Goal: Task Accomplishment & Management: Manage account settings

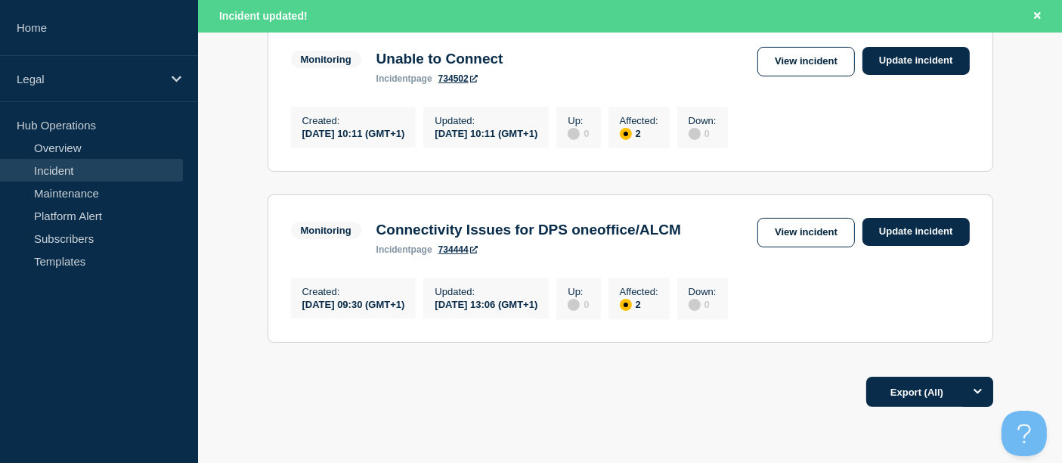
scroll to position [336, 0]
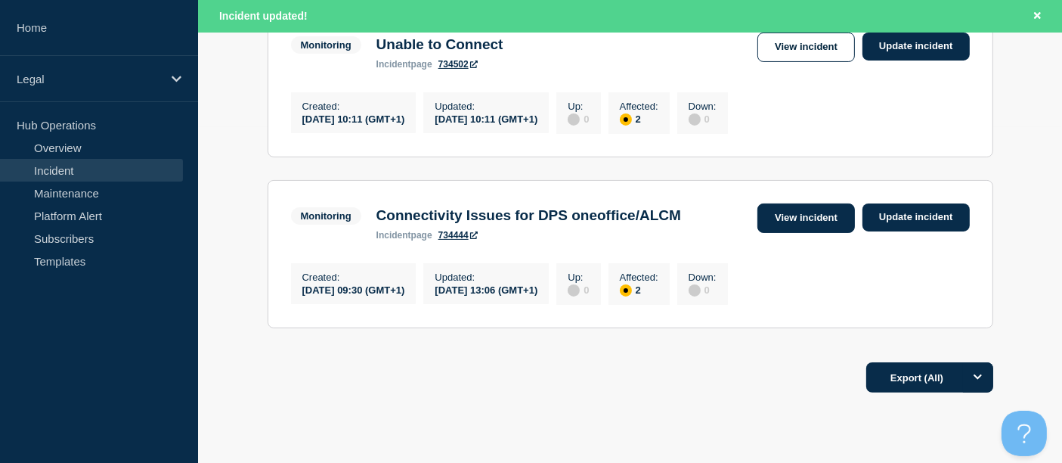
click at [820, 222] on link "View incident" at bounding box center [807, 217] width 98 height 29
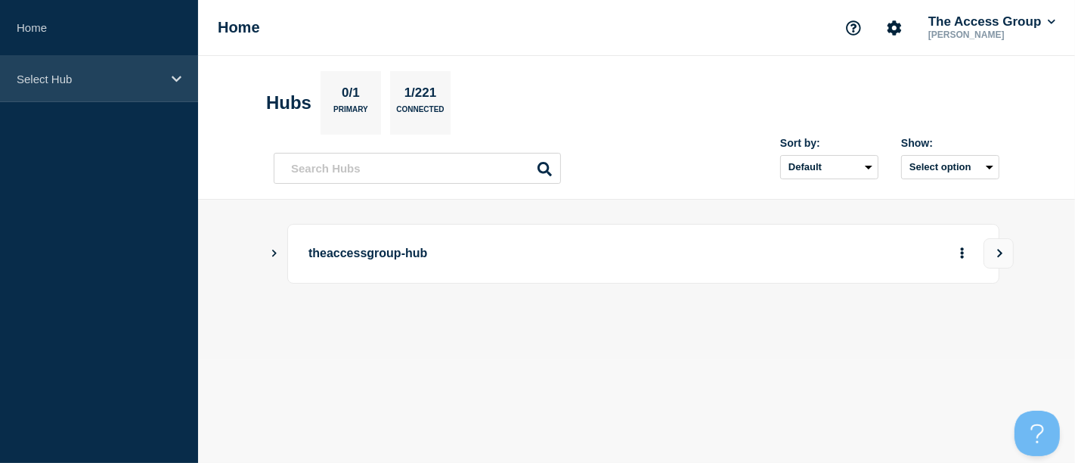
click at [174, 74] on icon at bounding box center [177, 78] width 10 height 11
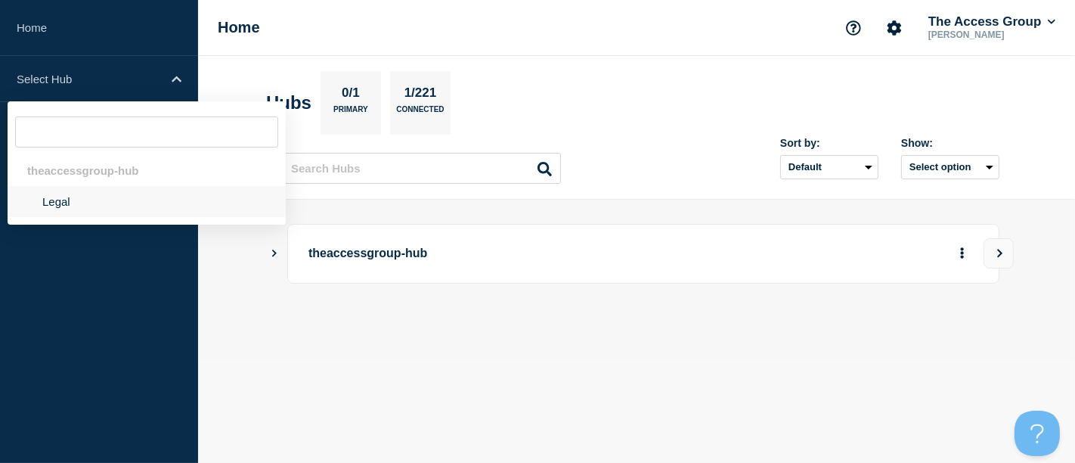
click at [80, 202] on li "Legal" at bounding box center [147, 201] width 278 height 31
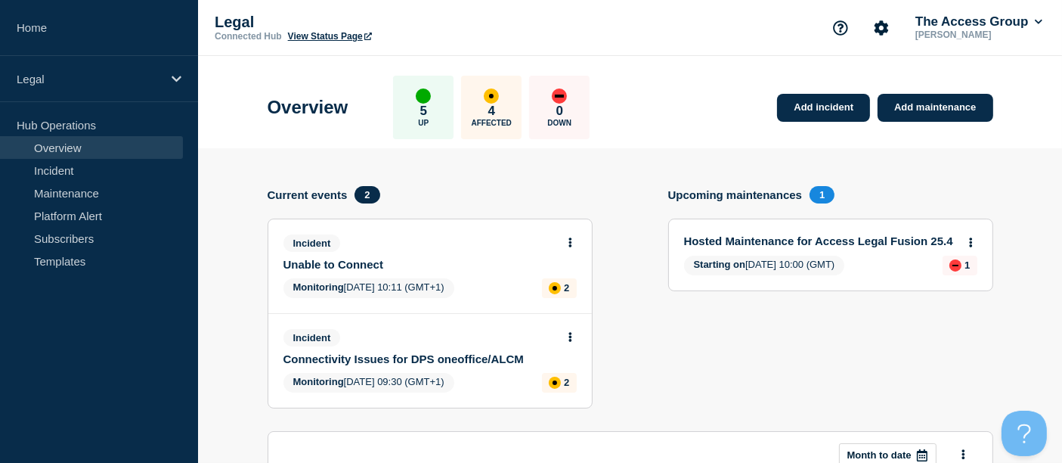
click at [408, 353] on link "Connectivity Issues for DPS oneoffice/ALCM" at bounding box center [420, 358] width 273 height 13
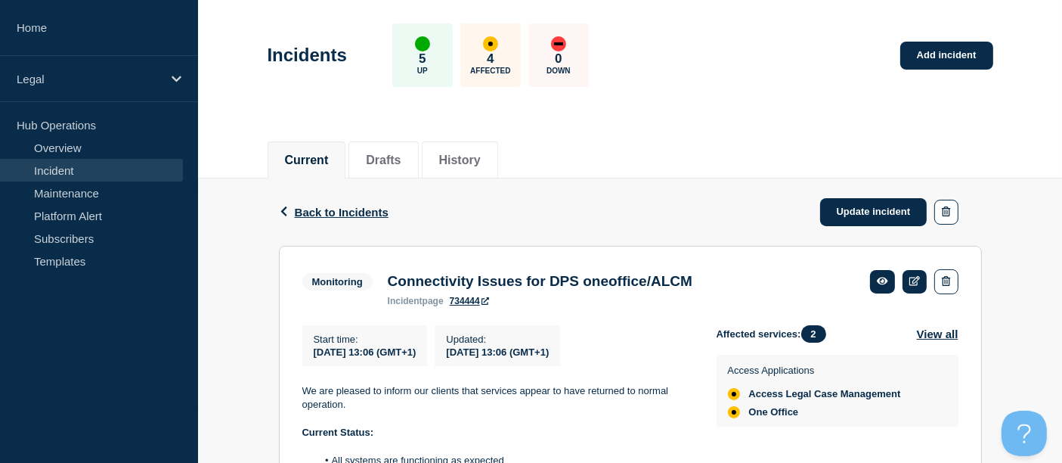
scroll to position [84, 0]
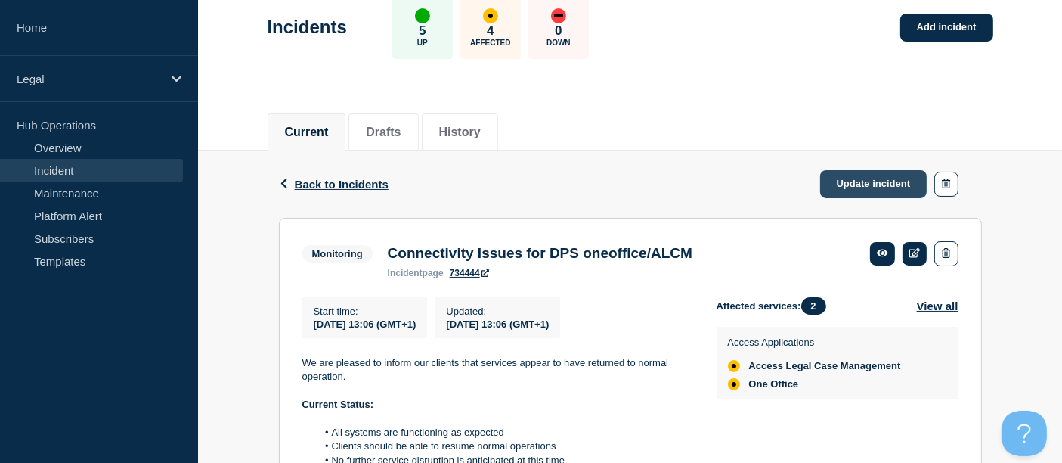
click at [855, 179] on link "Update incident" at bounding box center [873, 184] width 107 height 28
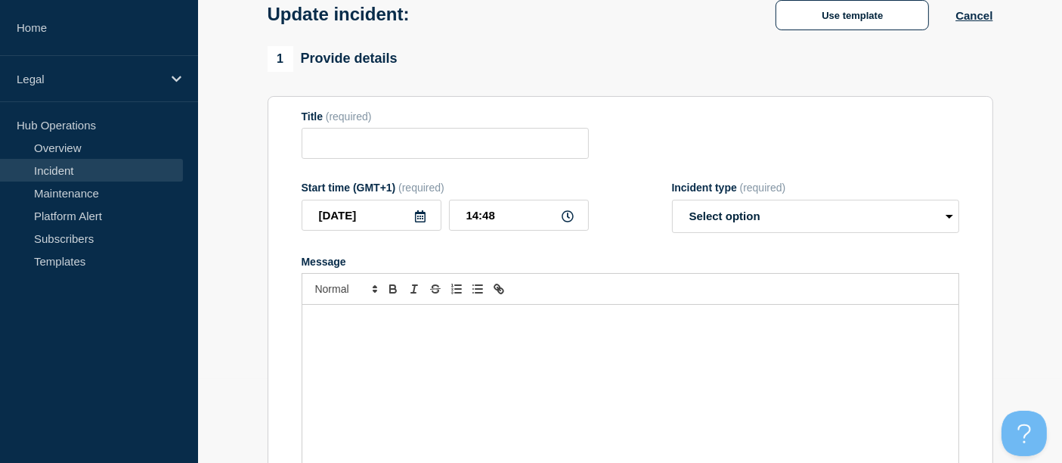
click at [330, 341] on div "Message" at bounding box center [630, 395] width 656 height 181
type input "Connectivity Issues for DPS oneoffice/ALCM"
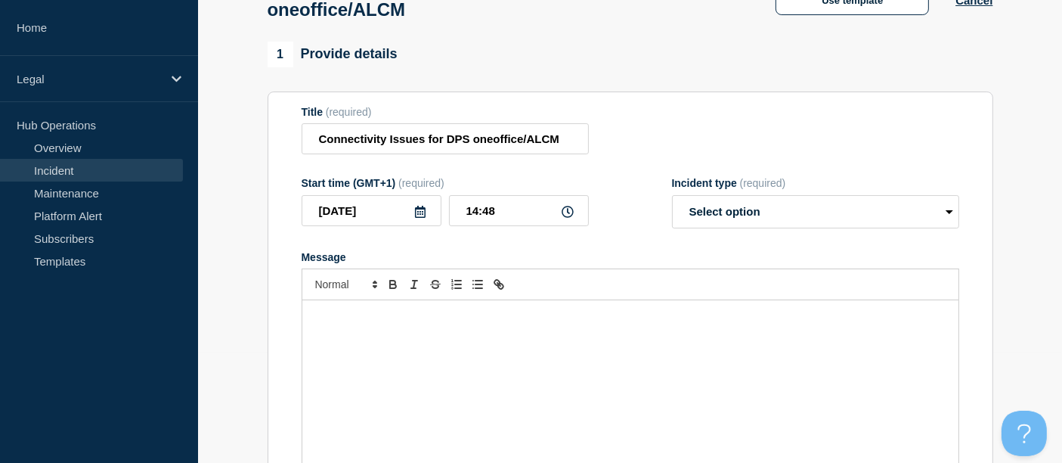
paste div "Message"
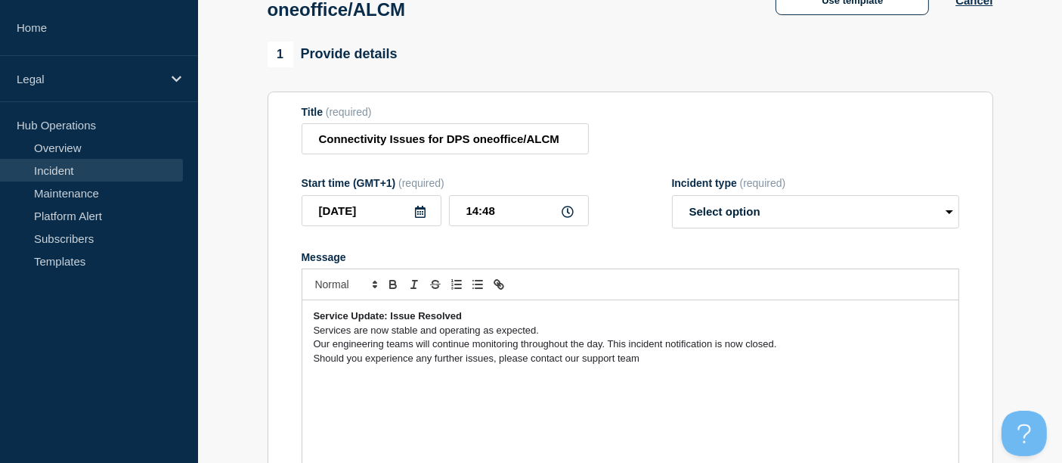
click at [469, 323] on p "Service Update: Issue Resolved" at bounding box center [631, 316] width 634 height 14
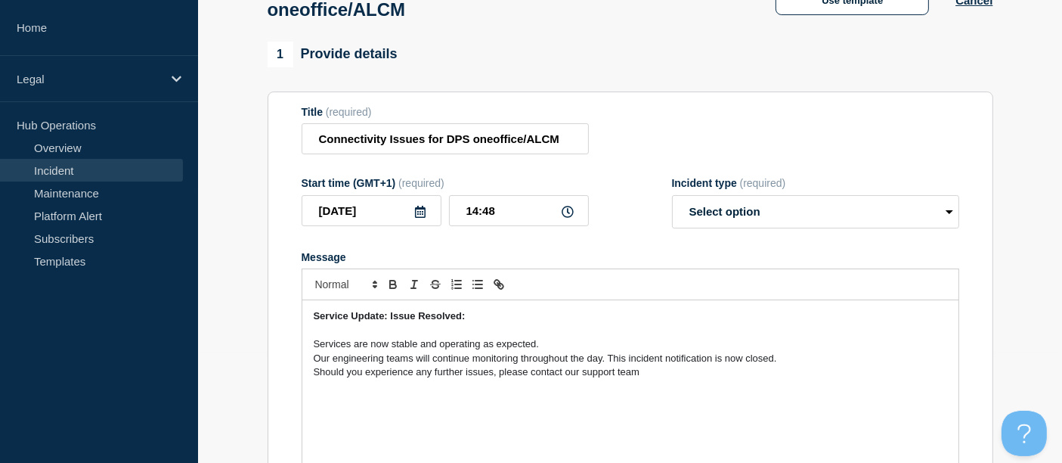
click at [546, 347] on p "Services are now stable and operating as expected." at bounding box center [631, 344] width 634 height 14
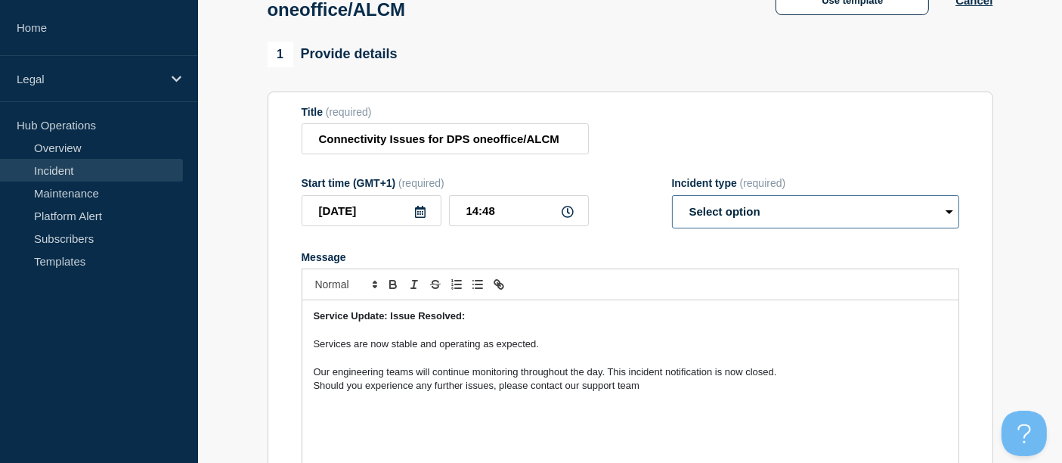
click at [953, 215] on select "Select option Investigating Identified Monitoring Resolved" at bounding box center [815, 211] width 287 height 33
select select "resolved"
click at [672, 203] on select "Select option Investigating Identified Monitoring Resolved" at bounding box center [815, 211] width 287 height 33
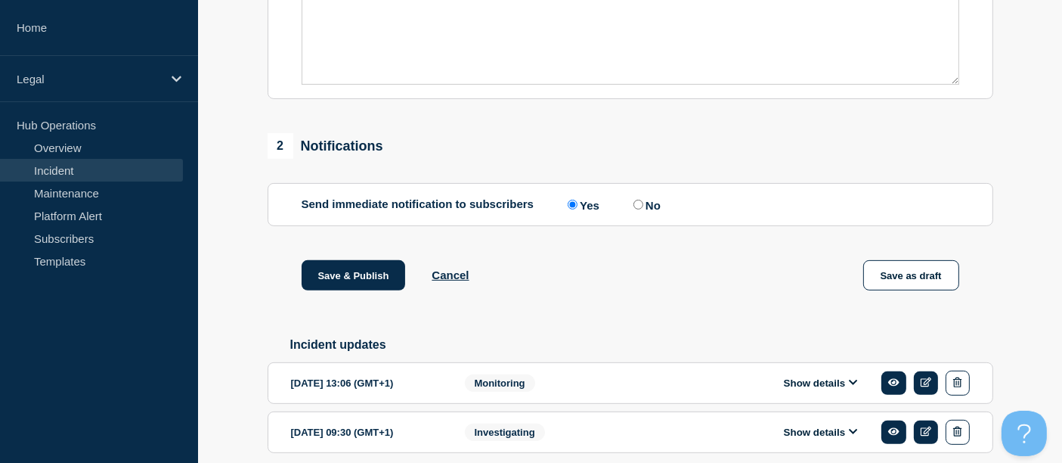
scroll to position [578, 0]
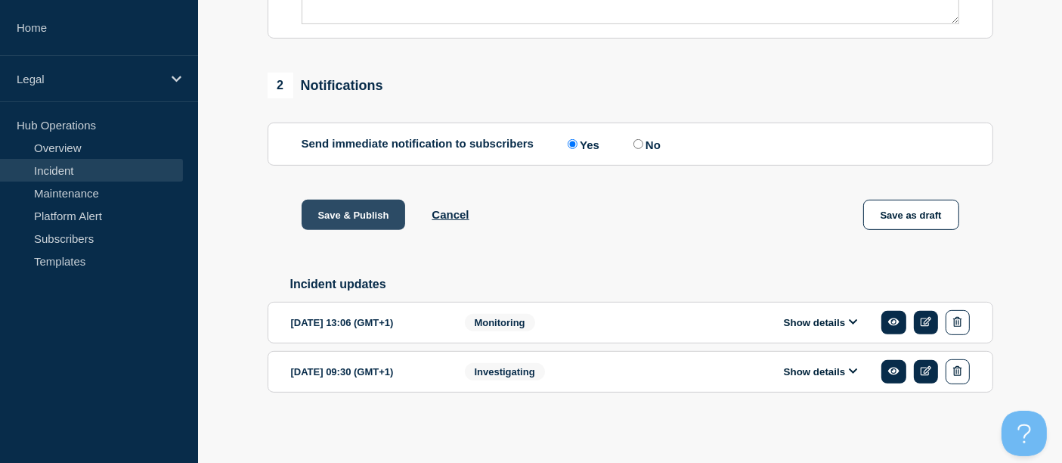
click at [356, 212] on button "Save & Publish" at bounding box center [354, 215] width 104 height 30
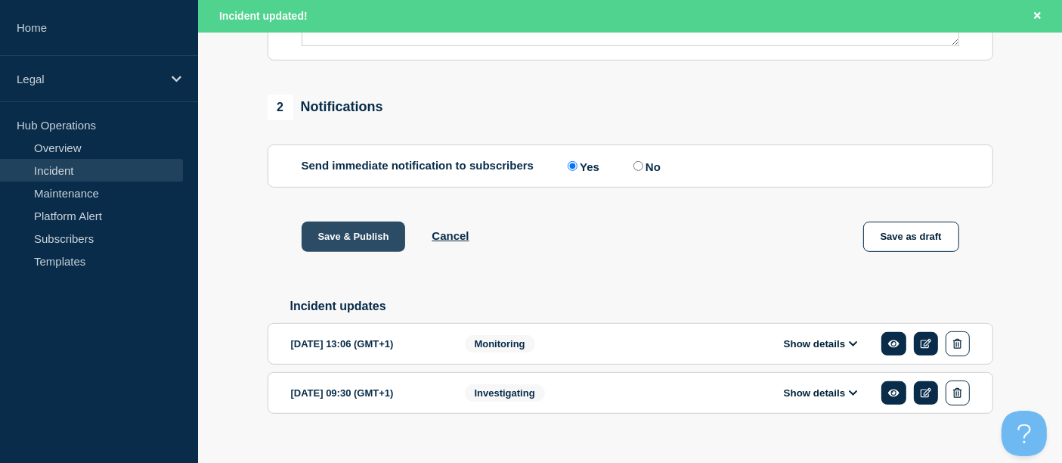
scroll to position [0, 0]
